Goal: Task Accomplishment & Management: Use online tool/utility

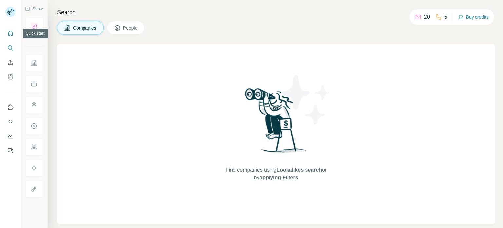
click at [11, 31] on icon "Quick start" at bounding box center [10, 33] width 5 height 5
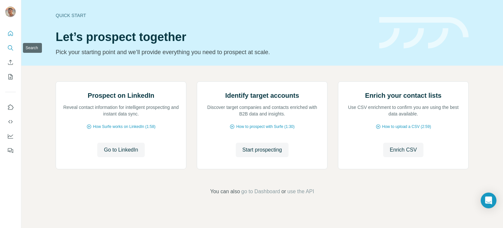
click at [12, 46] on icon "Search" at bounding box center [10, 47] width 4 height 4
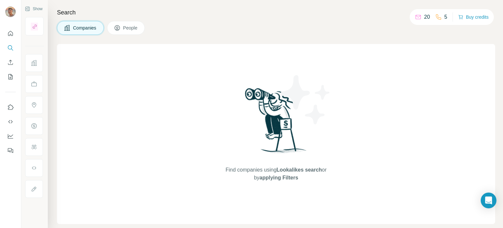
click at [424, 16] on p "20" at bounding box center [427, 17] width 6 height 8
click at [14, 80] on button "My lists" at bounding box center [10, 77] width 10 height 12
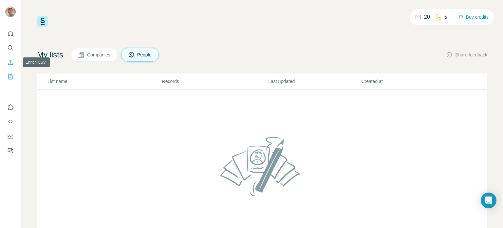
click at [13, 66] on button "Enrich CSV" at bounding box center [10, 62] width 10 height 12
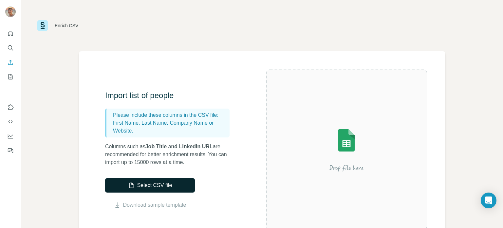
click at [160, 187] on button "Select CSV file" at bounding box center [150, 185] width 90 height 14
click at [12, 35] on icon "Quick start" at bounding box center [10, 33] width 7 height 7
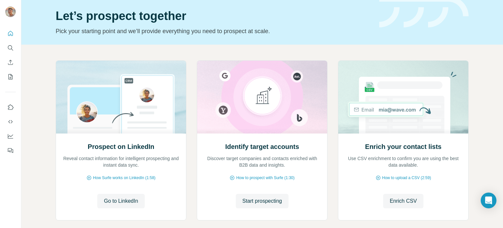
scroll to position [33, 0]
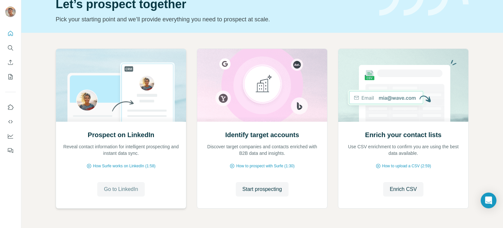
click at [131, 186] on span "Go to LinkedIn" at bounding box center [121, 189] width 34 height 8
click at [134, 192] on span "Go to LinkedIn" at bounding box center [121, 189] width 34 height 8
